Goal: Task Accomplishment & Management: Manage account settings

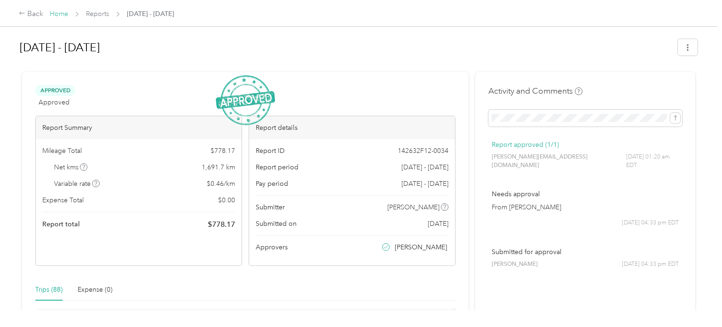
click at [60, 13] on link "Home" at bounding box center [59, 14] width 18 height 8
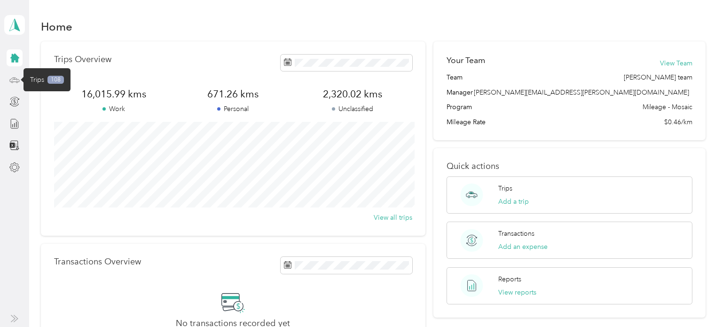
click at [16, 79] on icon at bounding box center [14, 80] width 10 height 10
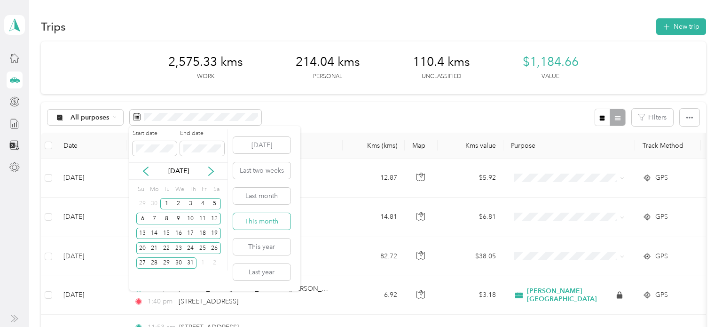
click at [254, 223] on button "This month" at bounding box center [261, 221] width 57 height 16
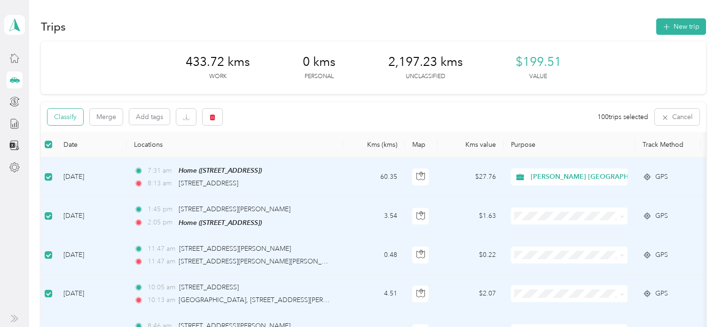
click at [56, 118] on button "Classify" at bounding box center [65, 117] width 36 height 16
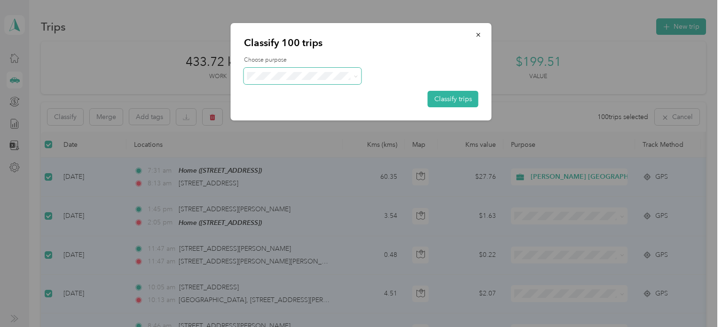
click at [354, 78] on span at bounding box center [355, 76] width 4 height 8
click at [356, 74] on icon at bounding box center [355, 76] width 4 height 4
click at [314, 91] on span "[PERSON_NAME] [GEOGRAPHIC_DATA]" at bounding box center [330, 93] width 127 height 10
click at [453, 97] on button "Classify trips" at bounding box center [453, 99] width 51 height 16
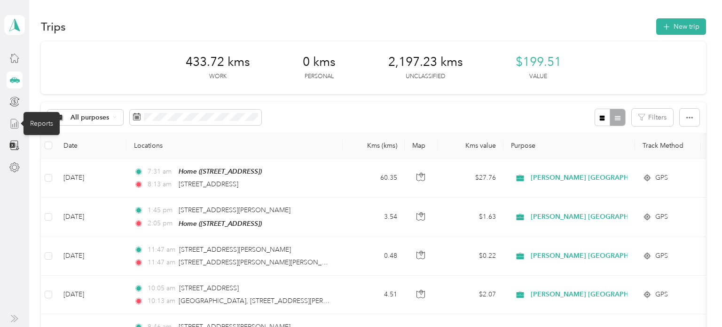
click at [16, 120] on icon at bounding box center [14, 123] width 10 height 10
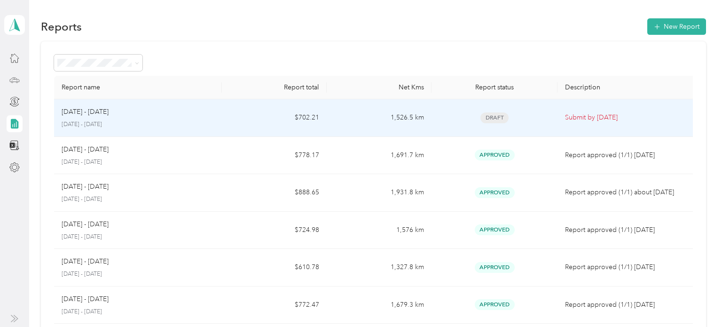
click at [250, 119] on td "$702.21" at bounding box center [274, 118] width 105 height 38
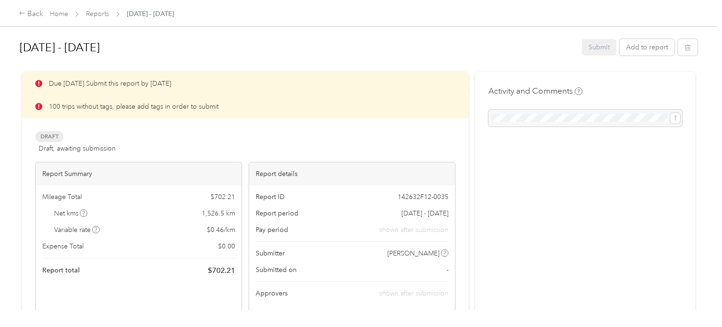
click at [100, 125] on div "Due [DATE]. Submit this report by [DATE] 100 trips without tags, please add tag…" at bounding box center [245, 192] width 420 height 240
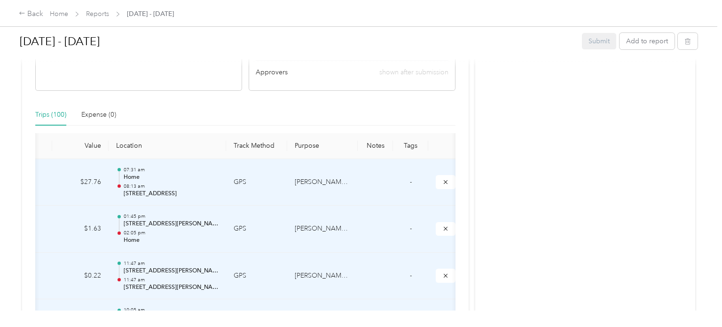
scroll to position [0, 146]
click at [401, 148] on th "Tags" at bounding box center [406, 146] width 35 height 26
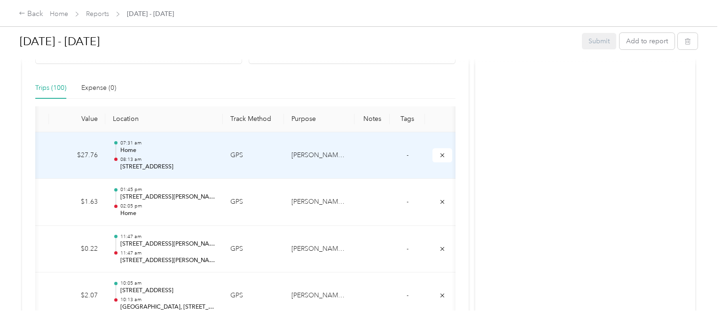
click at [267, 151] on td "GPS" at bounding box center [253, 155] width 61 height 47
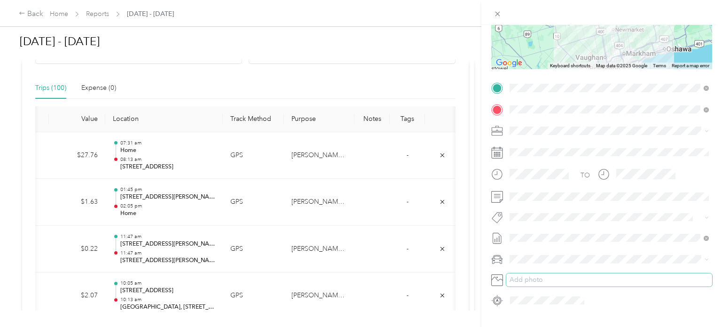
scroll to position [159, 0]
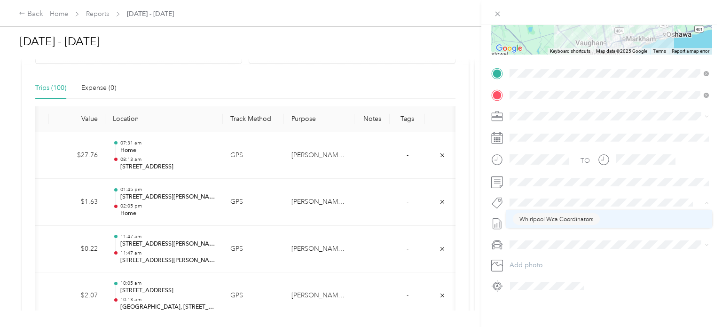
click at [534, 216] on span "Whirlpool Wca Coordinators" at bounding box center [556, 218] width 74 height 8
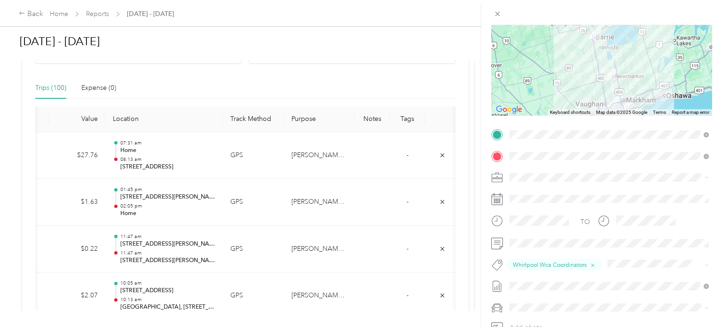
scroll to position [0, 0]
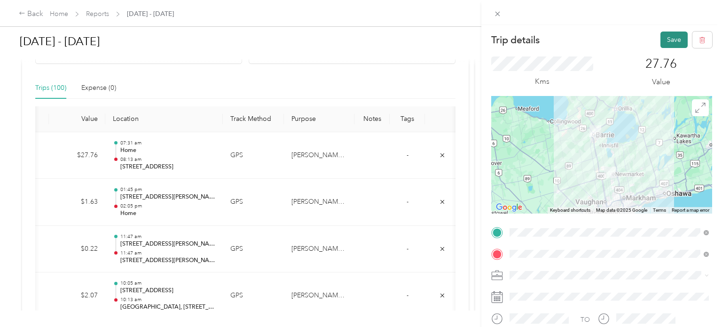
click at [665, 37] on button "Save" at bounding box center [673, 39] width 27 height 16
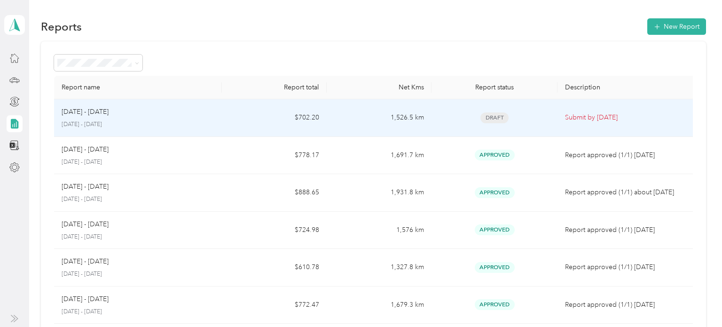
click at [199, 119] on div "[DATE] - [DATE] [DATE] - [DATE]" at bounding box center [138, 118] width 153 height 22
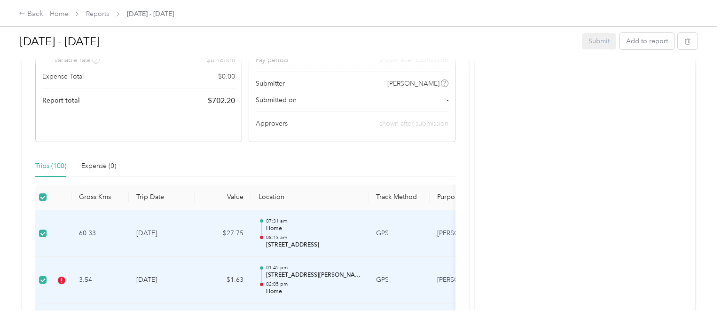
scroll to position [219, 0]
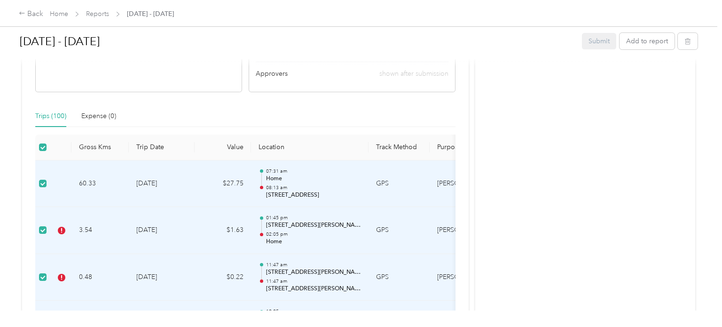
click at [83, 243] on td "3.54" at bounding box center [99, 230] width 57 height 47
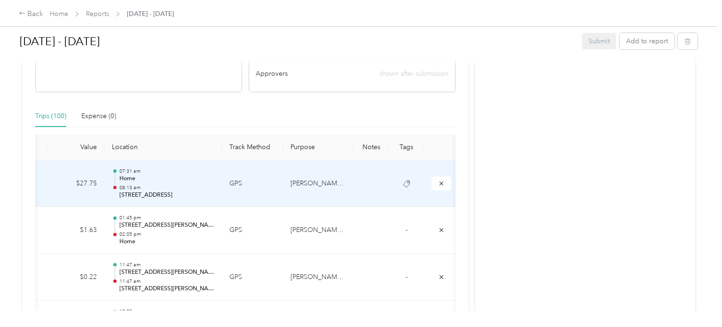
scroll to position [0, 147]
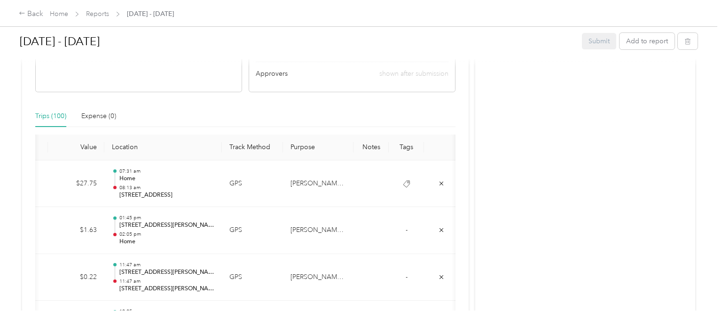
click at [404, 147] on th "Tags" at bounding box center [406, 147] width 35 height 26
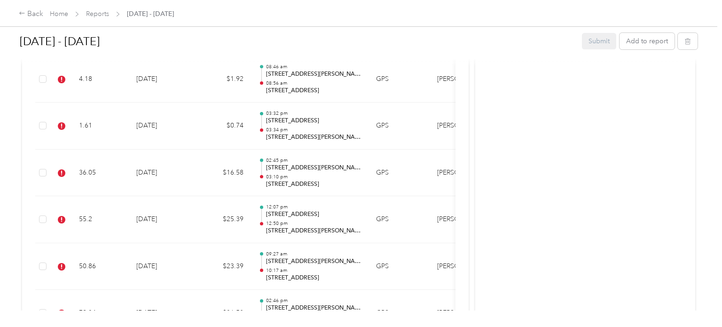
scroll to position [0, 0]
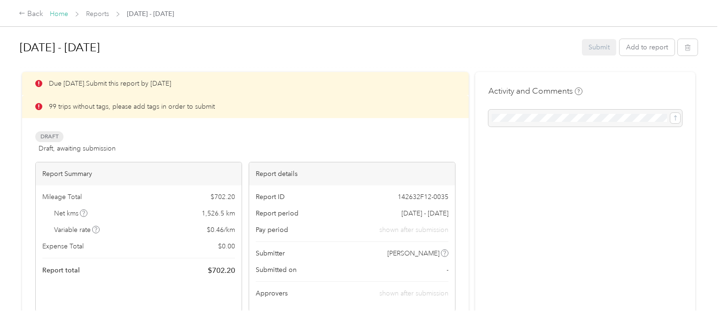
click at [57, 15] on link "Home" at bounding box center [59, 14] width 18 height 8
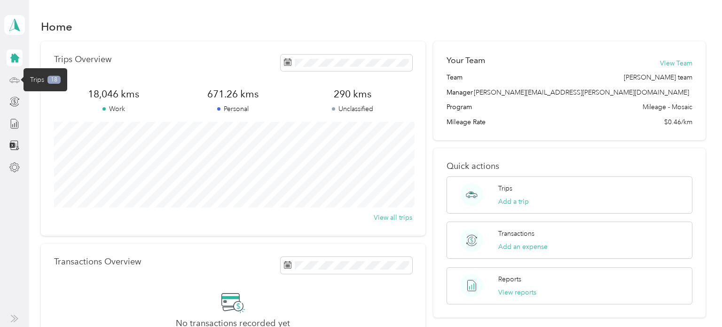
click at [15, 79] on icon at bounding box center [14, 80] width 10 height 10
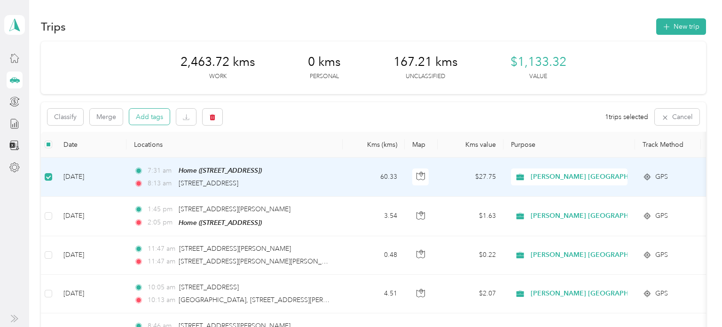
click at [154, 117] on button "Add tags" at bounding box center [149, 117] width 40 height 16
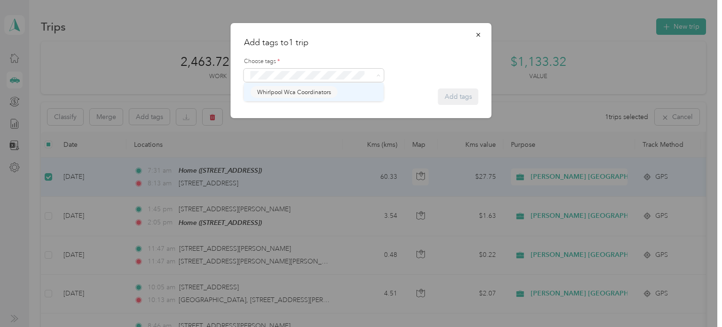
click at [282, 91] on span "Whirlpool Wca Coordinators" at bounding box center [294, 92] width 74 height 8
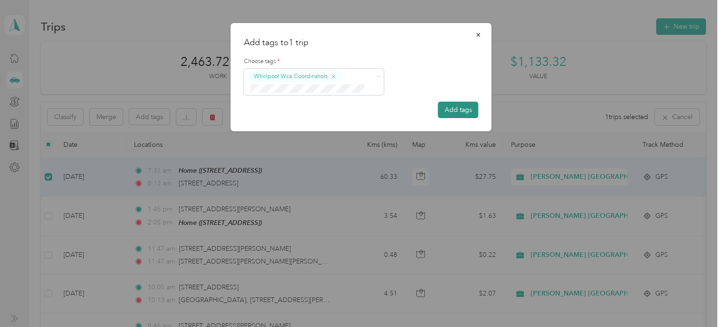
click at [464, 109] on button "Add tags" at bounding box center [458, 109] width 40 height 16
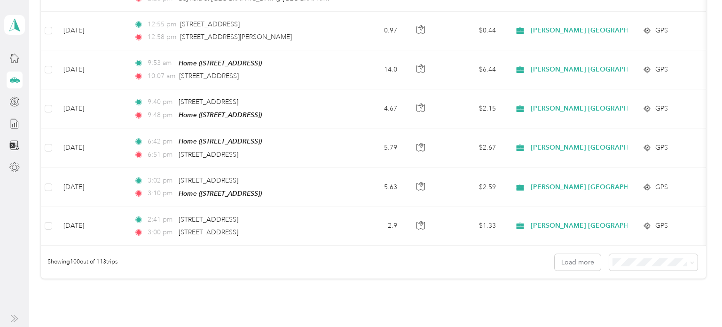
scroll to position [3811, 0]
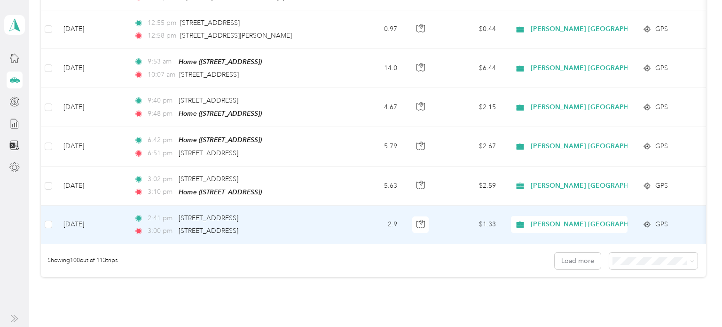
click at [571, 219] on span "[PERSON_NAME] [GEOGRAPHIC_DATA]" at bounding box center [593, 224] width 127 height 10
click at [548, 218] on span "Personal" at bounding box center [603, 217] width 139 height 10
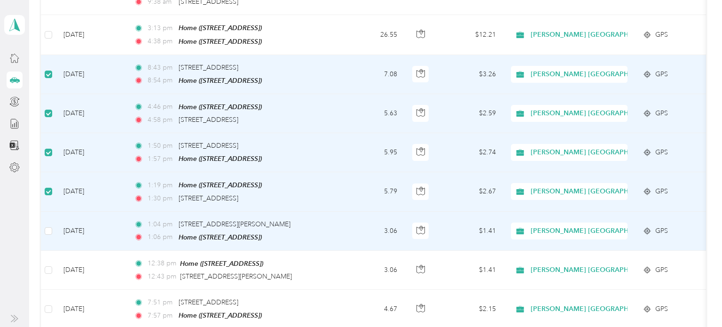
scroll to position [2519, 0]
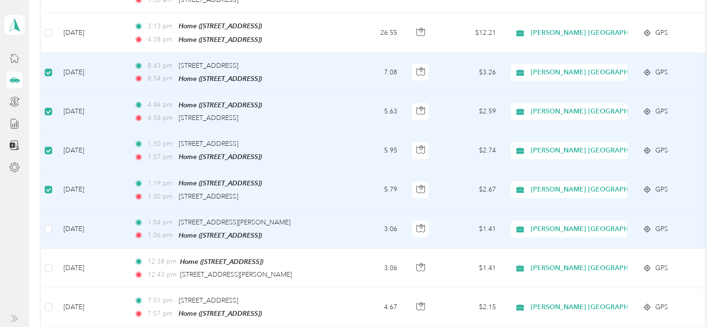
click at [46, 210] on td at bounding box center [48, 229] width 15 height 39
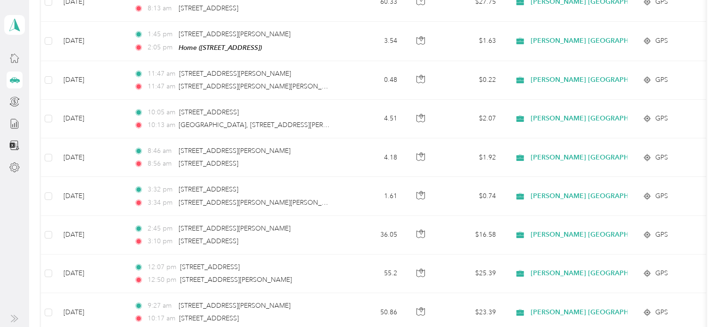
scroll to position [0, 0]
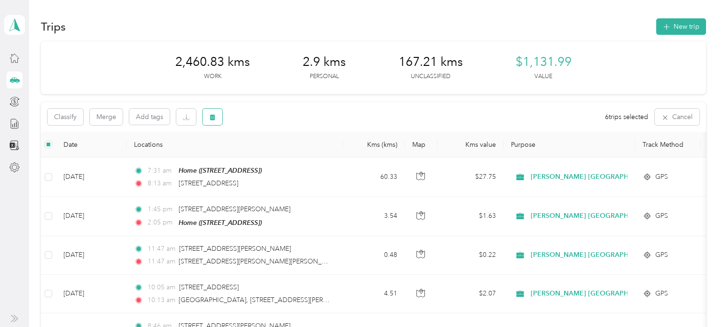
click at [220, 117] on button "button" at bounding box center [212, 117] width 20 height 16
click at [282, 157] on button "Yes" at bounding box center [282, 155] width 18 height 15
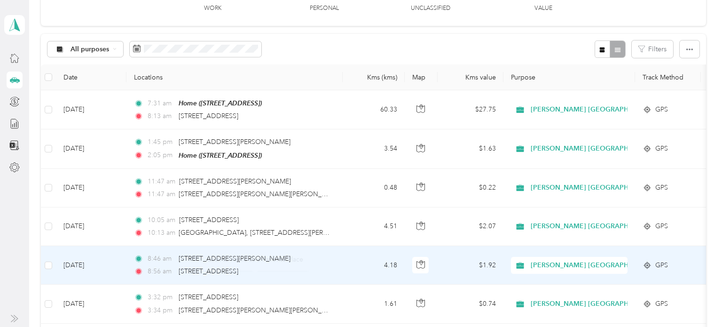
scroll to position [69, 0]
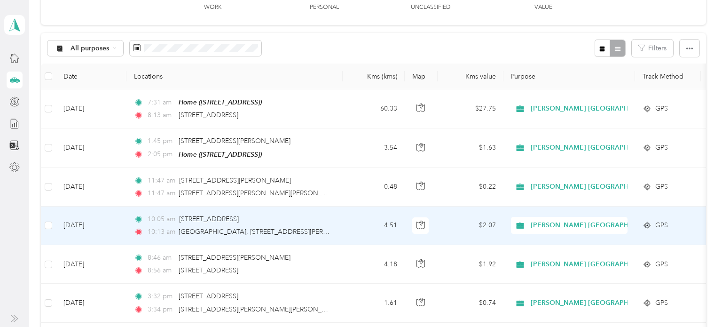
click at [579, 231] on div "[PERSON_NAME] [GEOGRAPHIC_DATA]" at bounding box center [569, 225] width 117 height 17
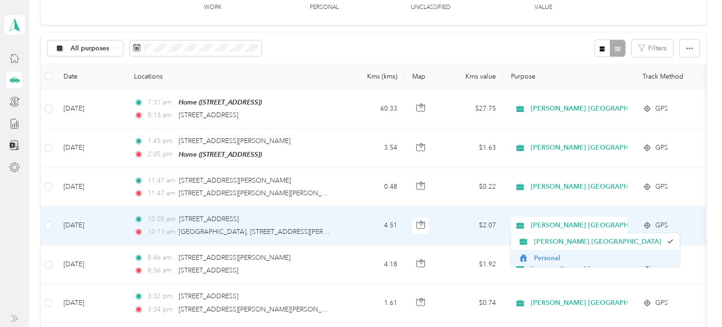
click at [563, 258] on span "Personal" at bounding box center [603, 258] width 139 height 10
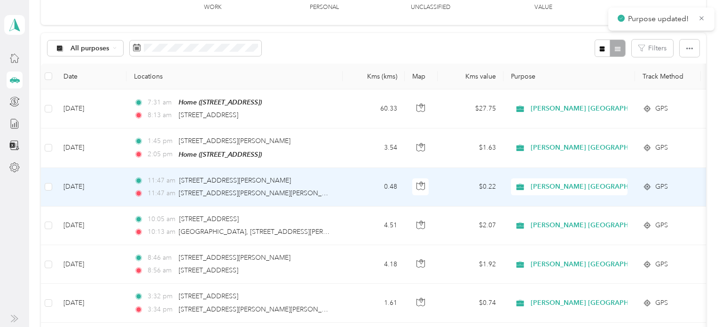
click at [553, 187] on span "[PERSON_NAME] [GEOGRAPHIC_DATA]" at bounding box center [593, 186] width 127 height 10
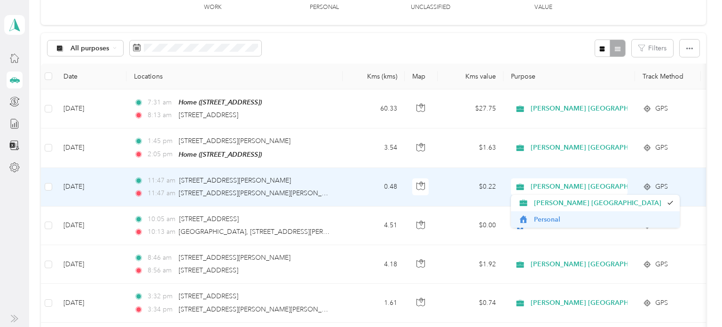
click at [550, 220] on span "Personal" at bounding box center [603, 219] width 139 height 10
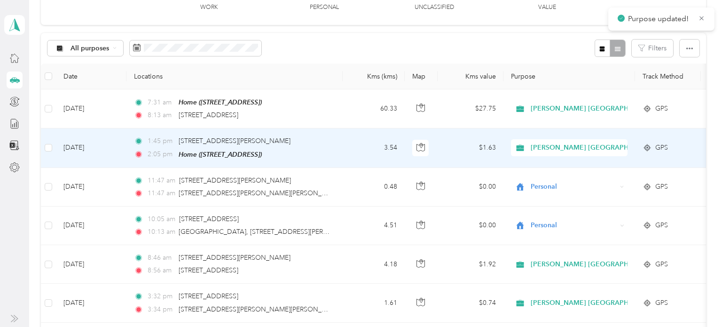
click at [539, 153] on div "[PERSON_NAME] [GEOGRAPHIC_DATA]" at bounding box center [569, 147] width 117 height 17
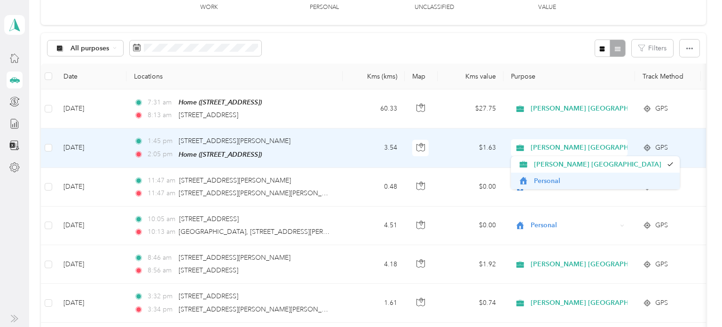
click at [542, 181] on span "Personal" at bounding box center [603, 181] width 139 height 10
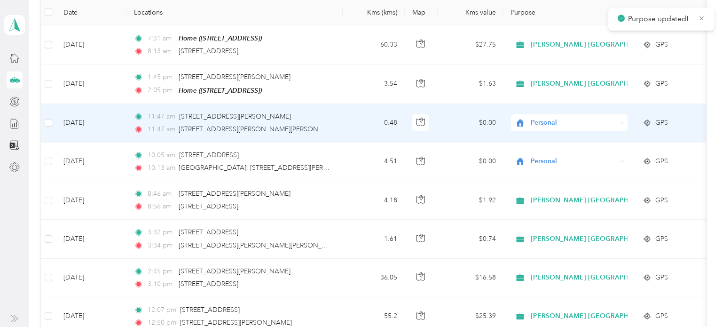
scroll to position [139, 0]
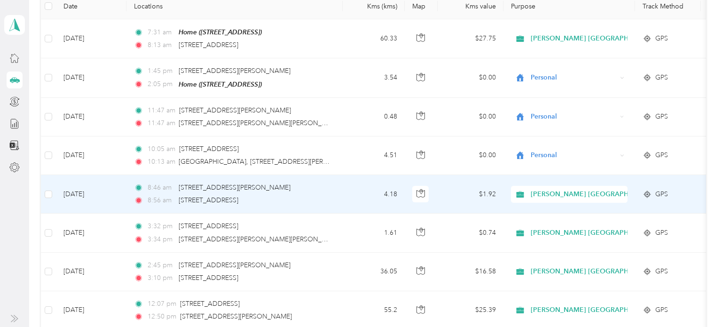
click at [543, 192] on span "[PERSON_NAME] [GEOGRAPHIC_DATA]" at bounding box center [593, 194] width 127 height 10
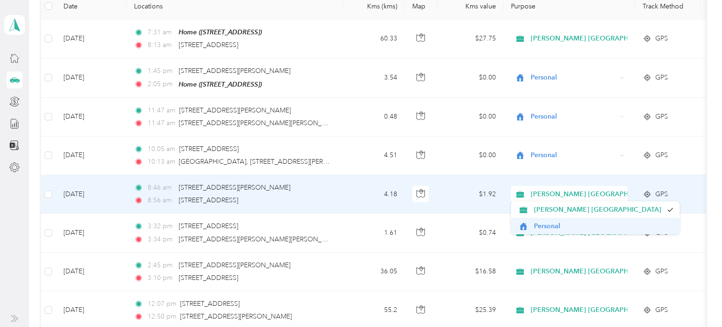
click at [540, 230] on span "Personal" at bounding box center [603, 226] width 139 height 10
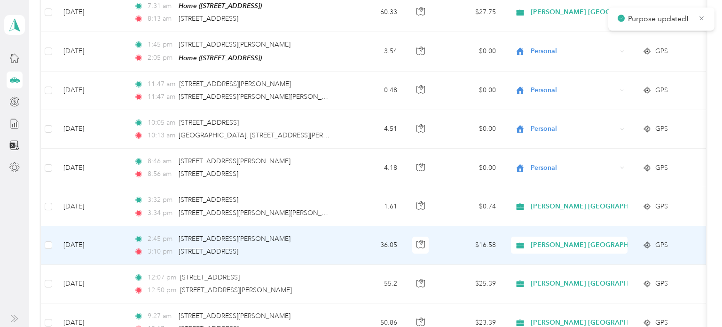
scroll to position [176, 0]
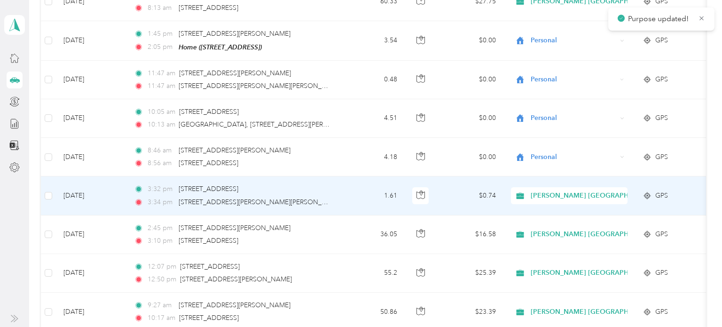
click at [538, 195] on span "[PERSON_NAME] [GEOGRAPHIC_DATA]" at bounding box center [593, 195] width 127 height 10
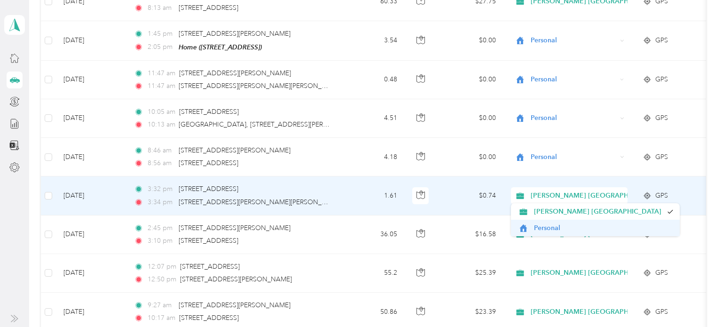
click at [537, 227] on span "Personal" at bounding box center [603, 228] width 139 height 10
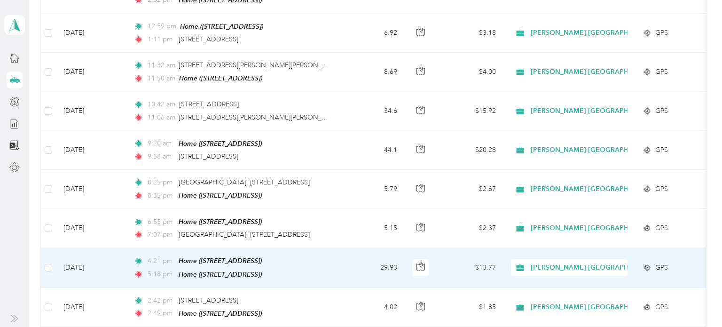
scroll to position [3220, 0]
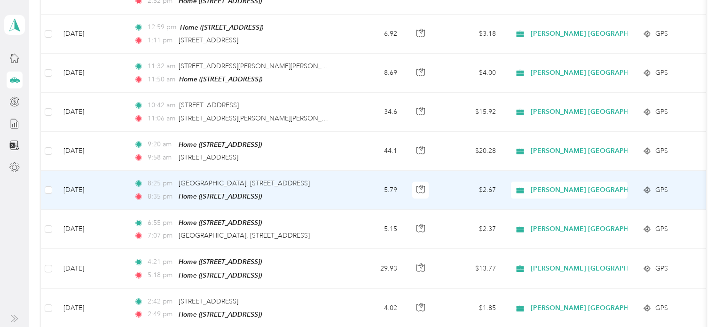
click at [624, 181] on div "[PERSON_NAME] [GEOGRAPHIC_DATA]" at bounding box center [569, 189] width 117 height 17
click at [596, 187] on span "Personal" at bounding box center [603, 191] width 139 height 10
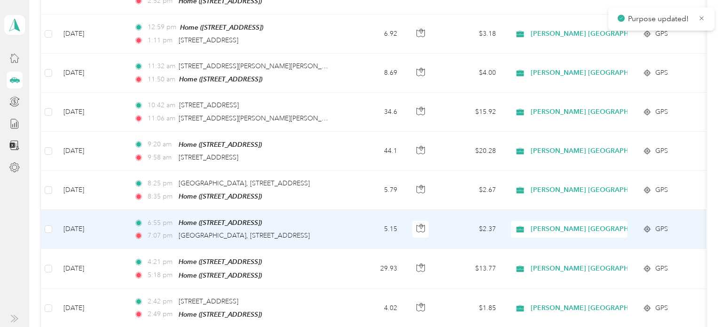
click at [580, 224] on span "[PERSON_NAME] [GEOGRAPHIC_DATA]" at bounding box center [593, 229] width 127 height 10
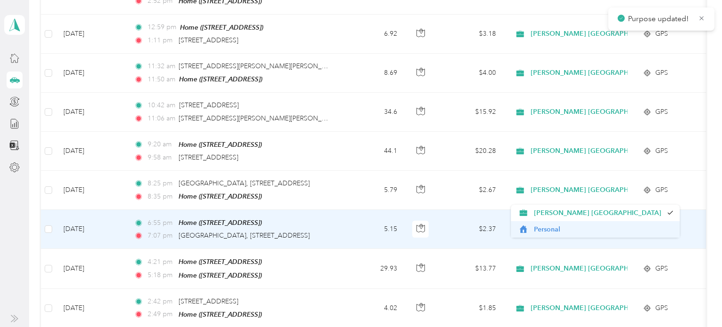
click at [564, 227] on span "Personal" at bounding box center [603, 229] width 139 height 10
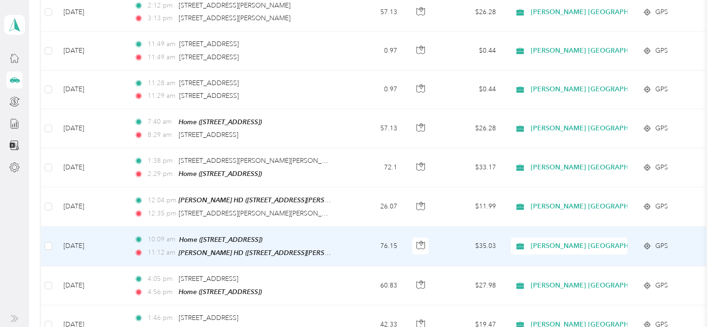
scroll to position [0, 0]
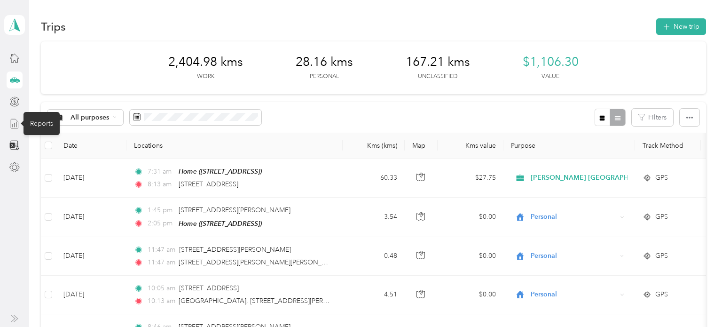
click at [13, 122] on icon at bounding box center [14, 123] width 10 height 10
